Goal: Task Accomplishment & Management: Manage account settings

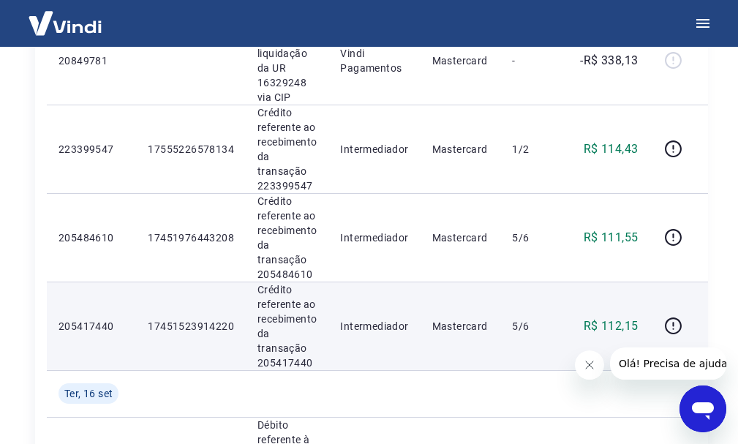
scroll to position [366, 0]
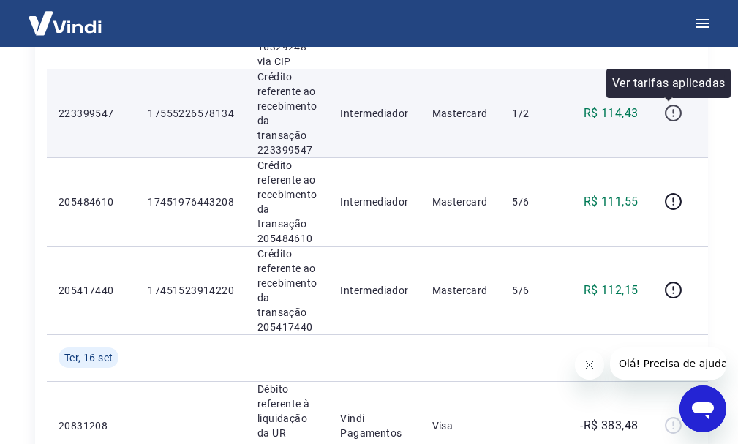
click at [665, 114] on icon "button" at bounding box center [673, 113] width 18 height 18
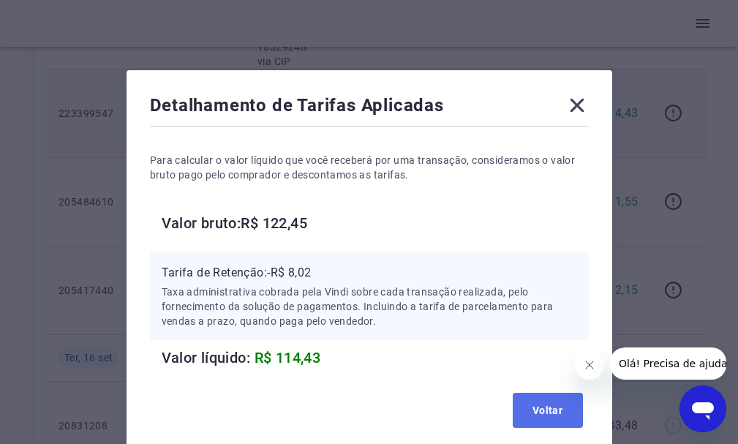
click at [537, 405] on button "Voltar" at bounding box center [548, 410] width 70 height 35
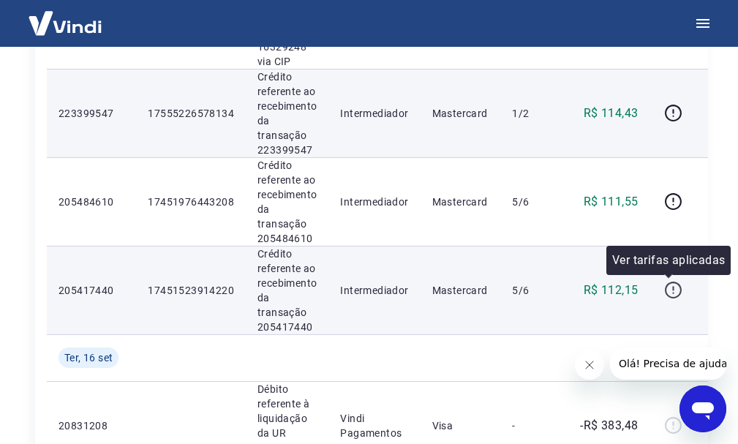
click at [667, 285] on icon "button" at bounding box center [673, 290] width 18 height 18
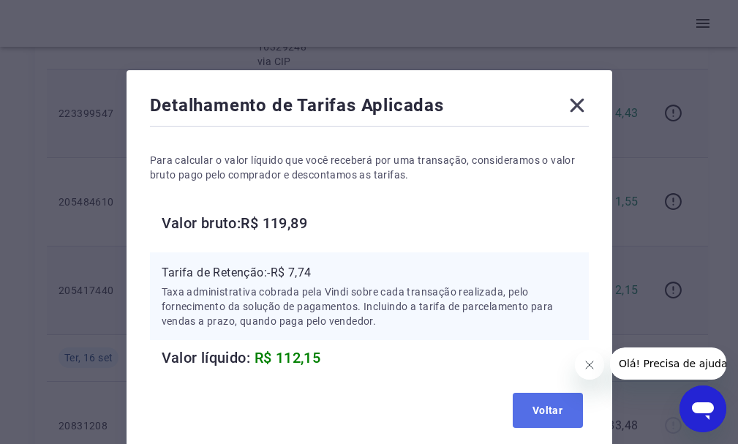
click at [523, 405] on button "Voltar" at bounding box center [548, 410] width 70 height 35
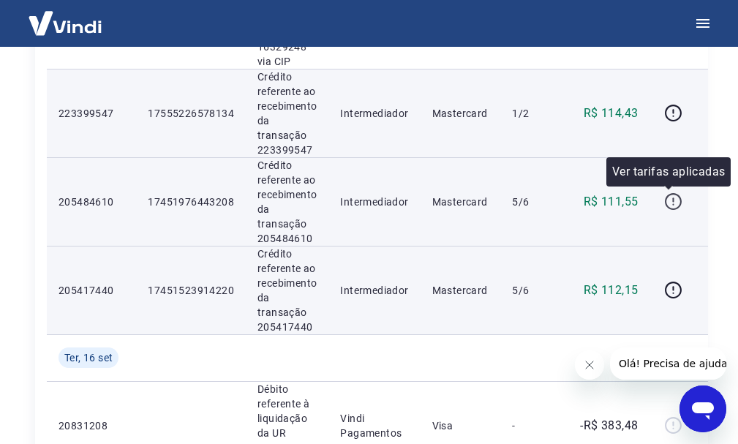
click at [672, 201] on icon "button" at bounding box center [672, 199] width 1 height 4
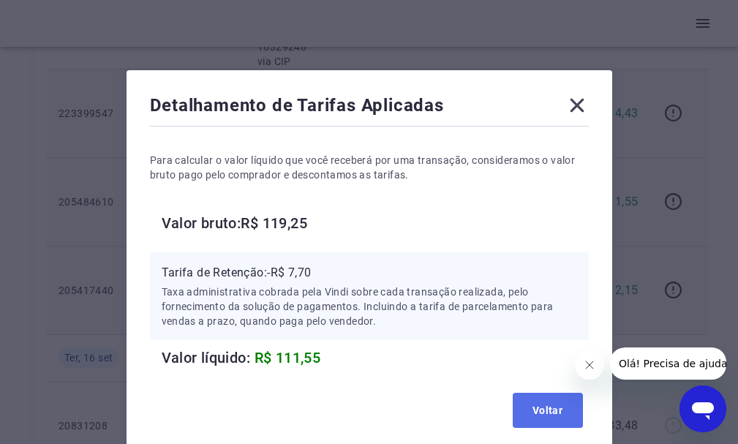
click at [543, 407] on button "Voltar" at bounding box center [548, 410] width 70 height 35
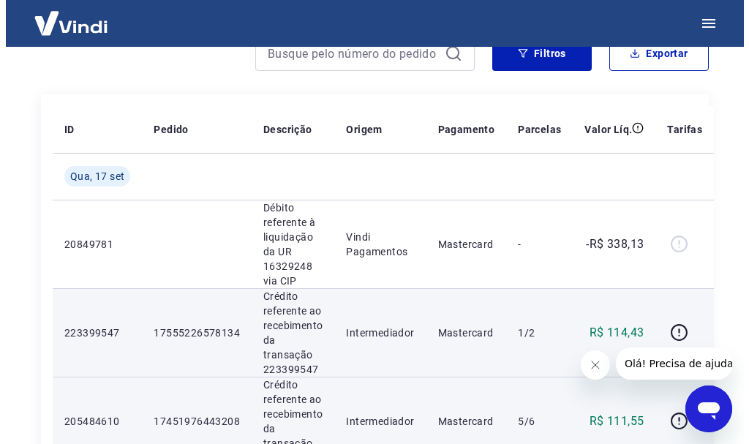
scroll to position [0, 0]
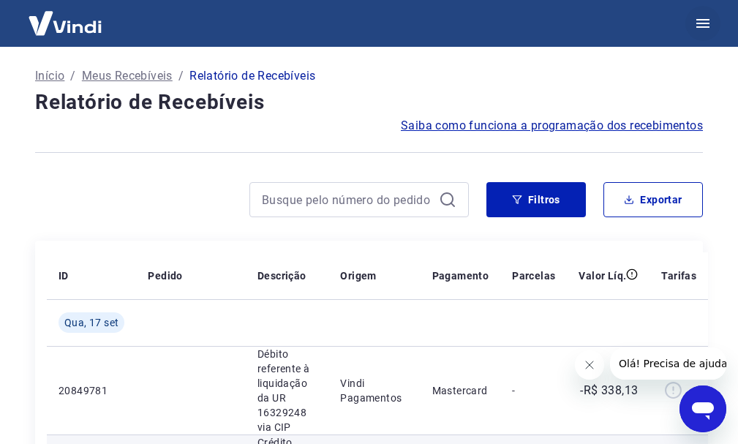
click at [701, 18] on icon "button" at bounding box center [703, 24] width 18 height 18
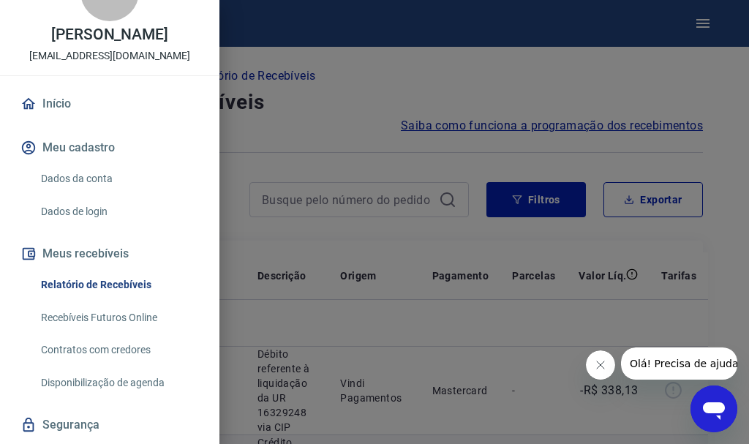
scroll to position [134, 0]
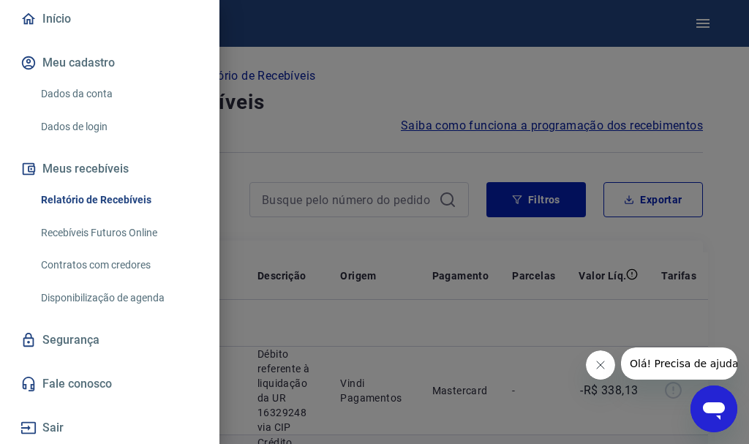
click at [61, 424] on button "Sair" at bounding box center [110, 428] width 184 height 32
